Goal: Information Seeking & Learning: Learn about a topic

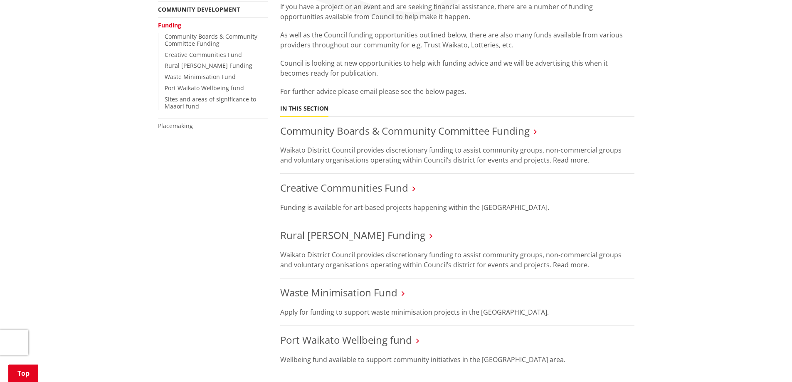
scroll to position [250, 0]
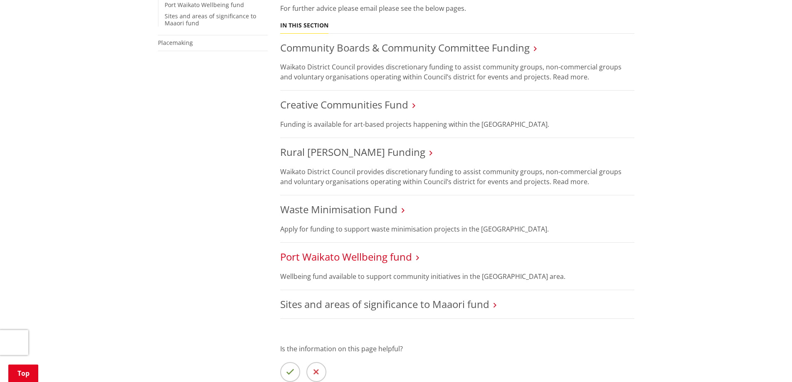
click at [391, 260] on link "Port Waikato Wellbeing fund" at bounding box center [346, 257] width 132 height 14
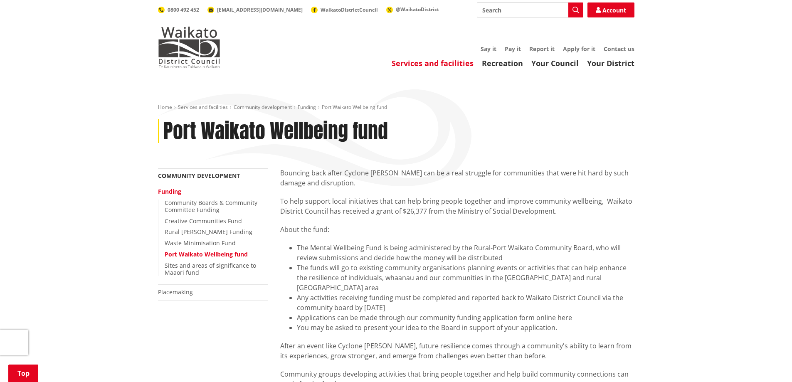
scroll to position [125, 0]
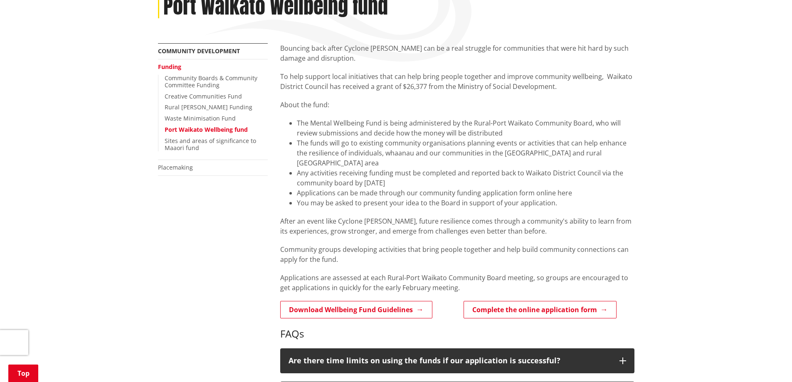
click at [167, 68] on link "Funding" at bounding box center [169, 67] width 23 height 8
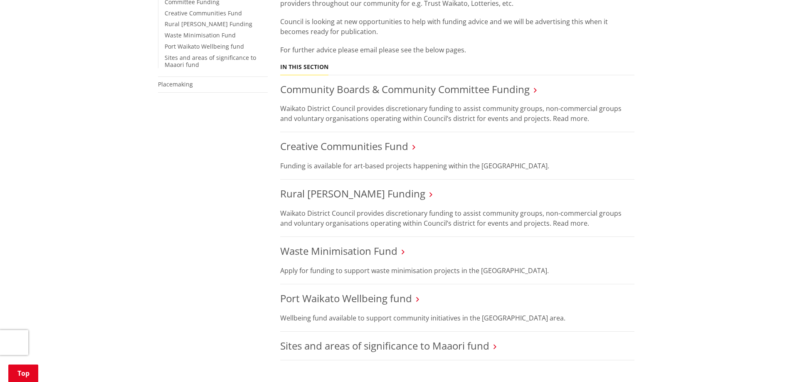
scroll to position [250, 0]
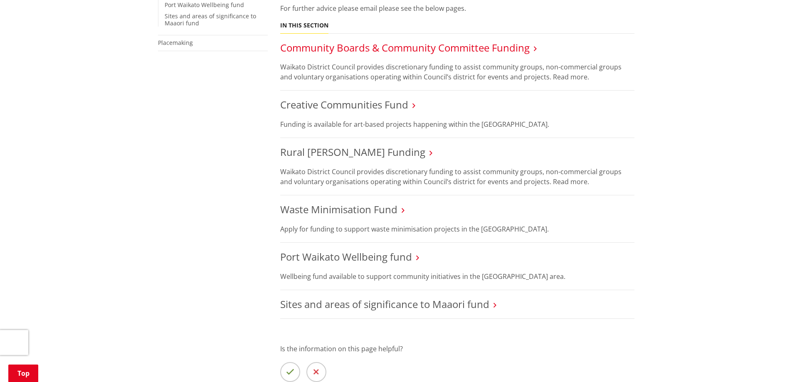
click at [442, 47] on link "Community Boards & Community Committee Funding" at bounding box center [405, 48] width 250 height 14
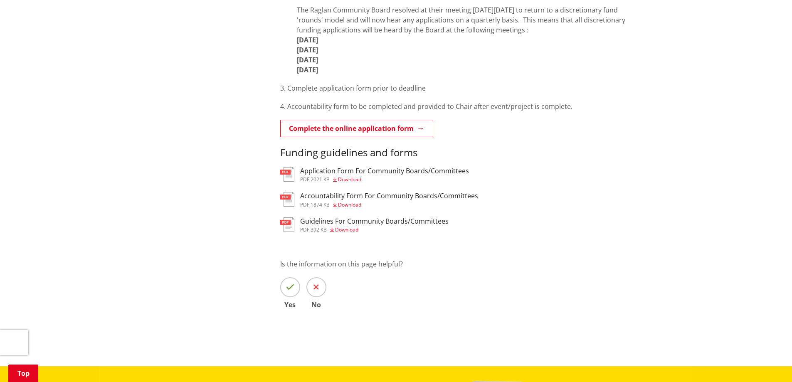
scroll to position [541, 0]
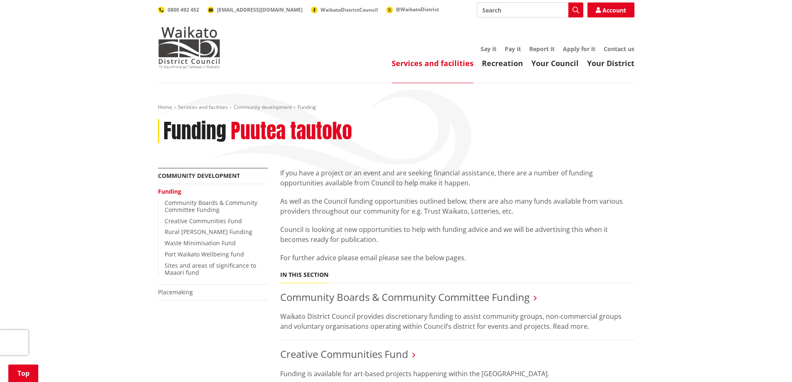
scroll to position [250, 0]
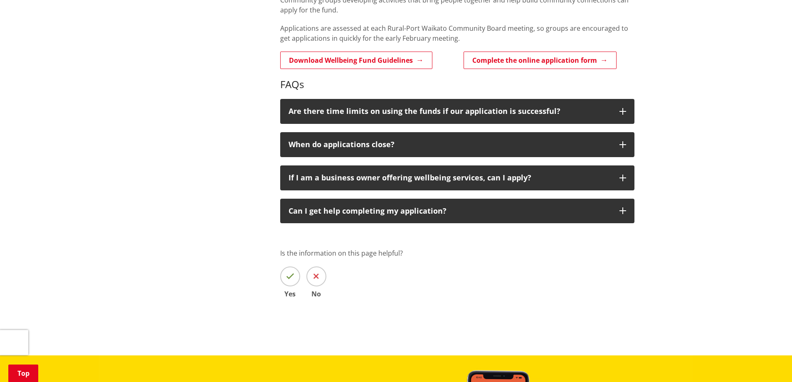
scroll to position [83, 0]
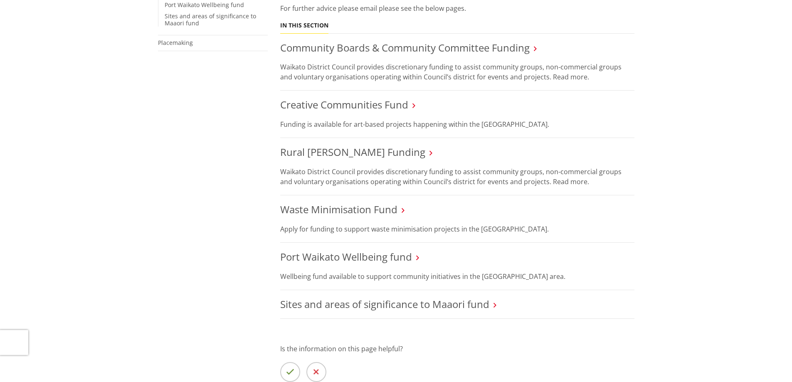
scroll to position [166, 0]
